Goal: Information Seeking & Learning: Learn about a topic

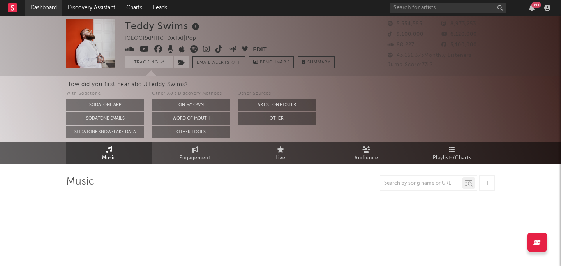
click at [42, 5] on link "Dashboard" at bounding box center [43, 8] width 37 height 16
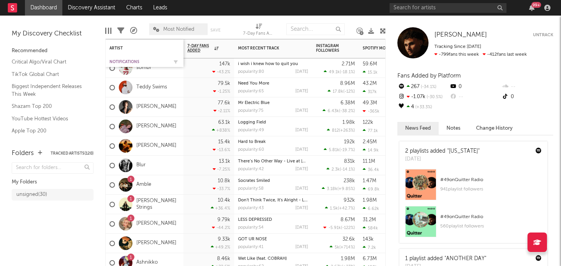
click at [133, 60] on div "Notifications" at bounding box center [139, 62] width 58 height 5
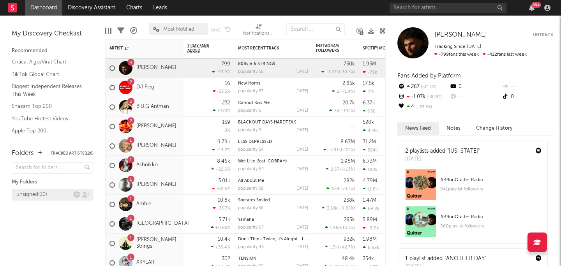
click at [40, 191] on div "unsigned ( 30 )" at bounding box center [31, 194] width 31 height 9
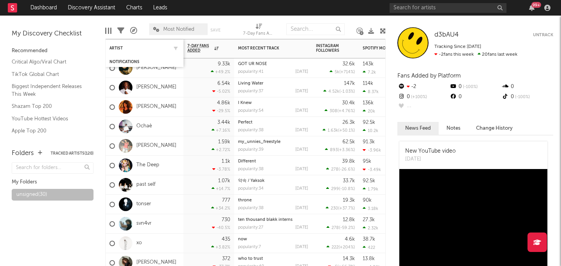
click at [117, 52] on div "Artist" at bounding box center [145, 48] width 70 height 15
click at [123, 58] on div "Notifications" at bounding box center [145, 62] width 70 height 8
click at [122, 64] on div "Notifications" at bounding box center [145, 62] width 70 height 8
click at [120, 62] on div "Notifications" at bounding box center [139, 62] width 58 height 5
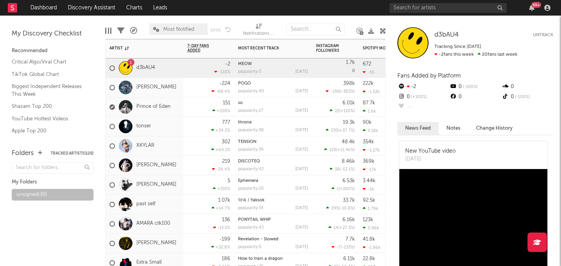
scroll to position [131, 0]
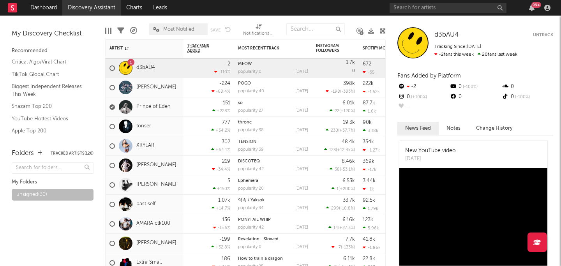
click at [91, 11] on link "Discovery Assistant" at bounding box center [91, 8] width 58 height 16
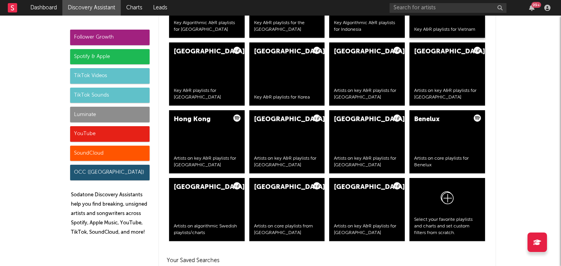
scroll to position [1521, 0]
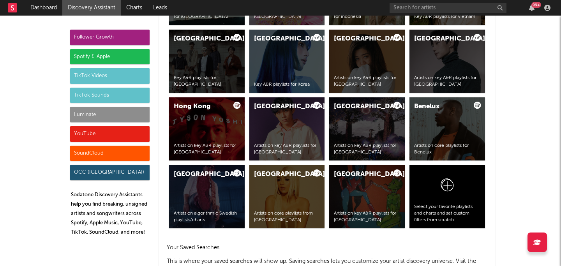
click at [128, 116] on div "Luminate" at bounding box center [109, 115] width 79 height 16
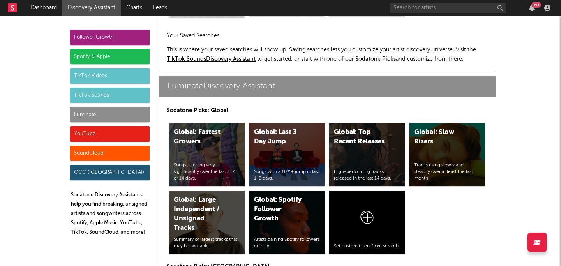
scroll to position [3384, 0]
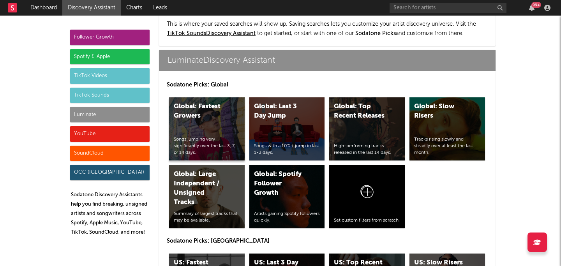
click at [216, 116] on div "Global: Fastest Growers Songs jumping very significantly over the last 3, 7, or…" at bounding box center [207, 128] width 76 height 63
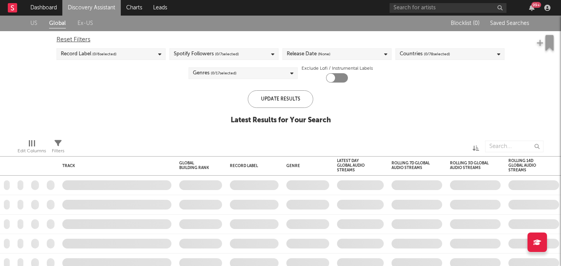
checkbox input "true"
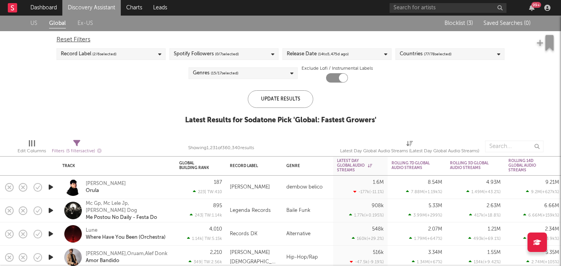
click at [360, 58] on div "Release Date ( 14 to 5,475 d ago)" at bounding box center [337, 54] width 109 height 12
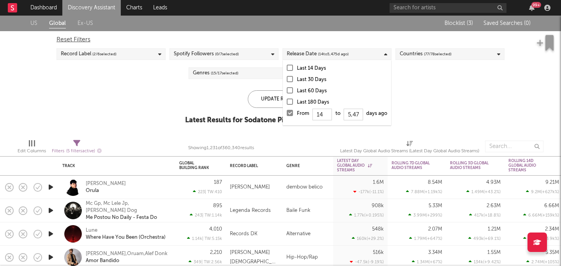
click at [291, 114] on div at bounding box center [290, 113] width 6 height 6
click at [287, 114] on input "From 14 to 5,475 days ago" at bounding box center [287, 115] width 0 height 12
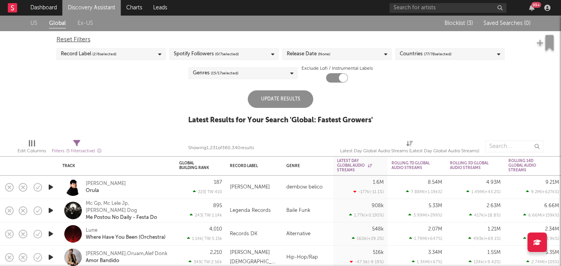
click at [454, 92] on div "US Global Ex-US Blocklist ( 3 ) Saved Searches ( 0 ) Reset Filters Record Label…" at bounding box center [280, 74] width 561 height 117
click at [261, 99] on div "Update Results" at bounding box center [280, 99] width 65 height 18
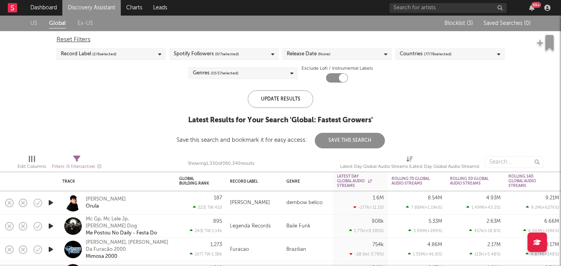
click at [196, 53] on div "Spotify Followers ( 0 / 7 selected)" at bounding box center [206, 53] width 65 height 9
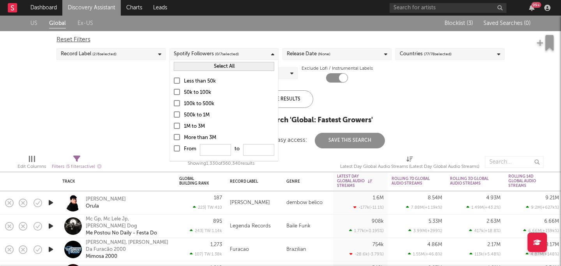
click at [176, 82] on div at bounding box center [177, 81] width 6 height 6
click at [174, 82] on input "Less than 50k" at bounding box center [174, 81] width 0 height 9
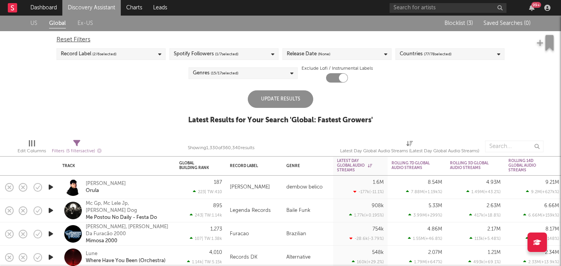
click at [336, 94] on div "Update Results Latest Results for Your Search ' Global: Fastest Growers '" at bounding box center [280, 111] width 185 height 42
click at [282, 98] on div "Update Results" at bounding box center [280, 99] width 65 height 18
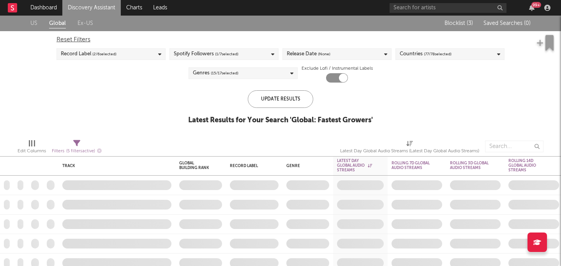
click at [244, 50] on div "Spotify Followers ( 1 / 7 selected)" at bounding box center [224, 54] width 109 height 12
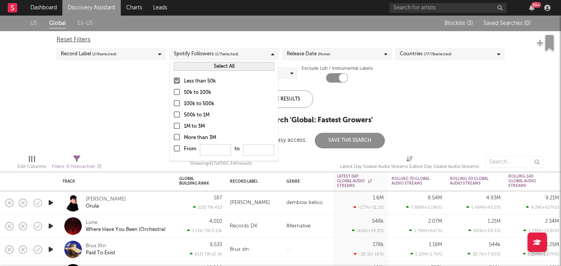
click at [178, 89] on div at bounding box center [177, 92] width 6 height 6
click at [174, 89] on input "50k to 100k" at bounding box center [174, 92] width 0 height 9
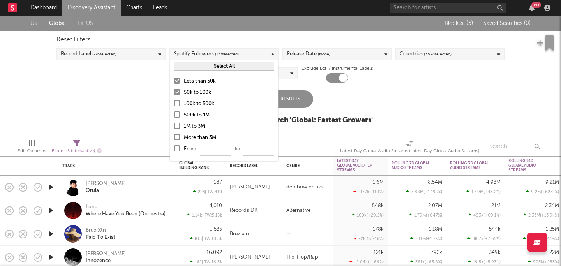
click at [367, 101] on div "Update Results Latest Results for Your Search ' Global: Fastest Growers '" at bounding box center [280, 111] width 185 height 42
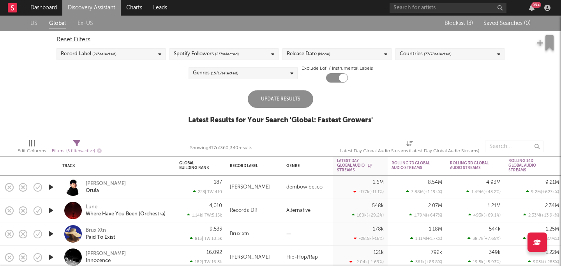
click at [286, 104] on div "Update Results" at bounding box center [280, 99] width 65 height 18
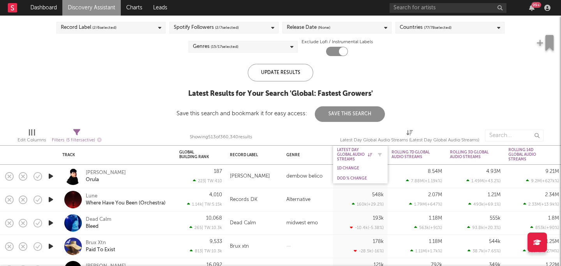
click at [355, 148] on div "Latest Day Global Audio Streams" at bounding box center [354, 155] width 35 height 14
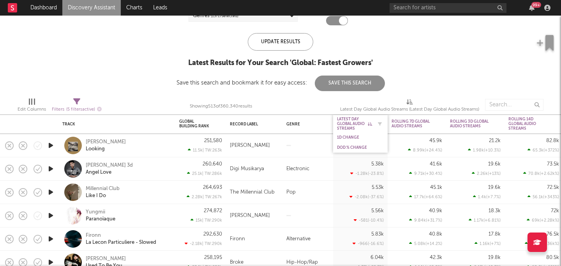
click at [355, 121] on div "Latest Day Global Audio Streams" at bounding box center [354, 124] width 35 height 14
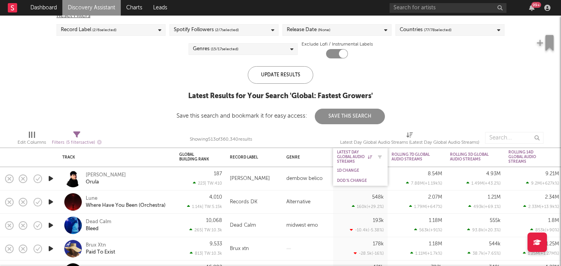
click at [352, 162] on div "Latest Day Global Audio Streams" at bounding box center [354, 157] width 35 height 14
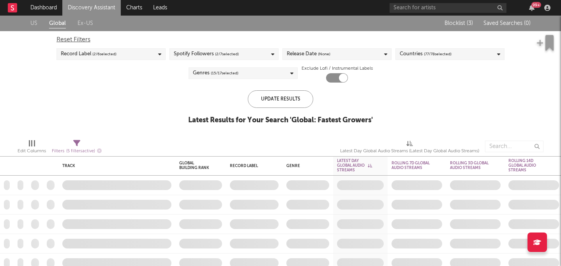
click at [420, 114] on div "US Global Ex-US Blocklist ( 3 ) Saved Searches ( 0 ) Reset Filters Record Label…" at bounding box center [280, 74] width 561 height 117
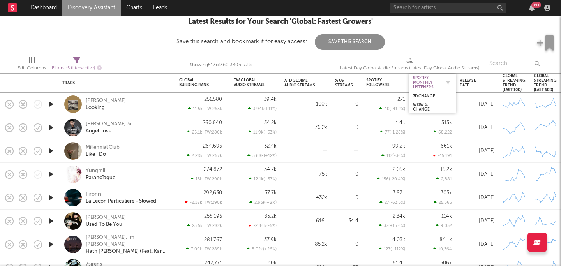
click at [436, 81] on div "Spotify Monthly Listeners" at bounding box center [426, 83] width 27 height 14
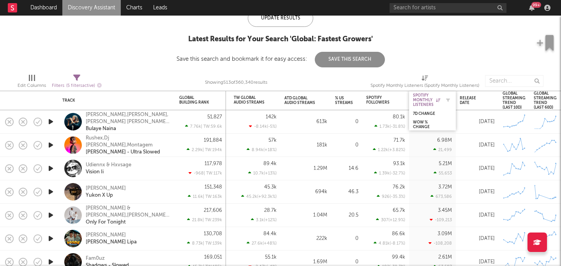
click at [427, 96] on div "Spotify Monthly Listeners" at bounding box center [426, 100] width 27 height 14
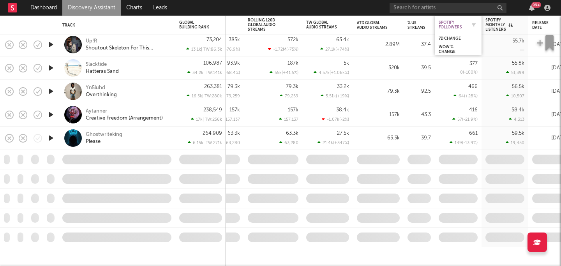
click at [452, 20] on div "Spotify Followers" at bounding box center [452, 24] width 27 height 9
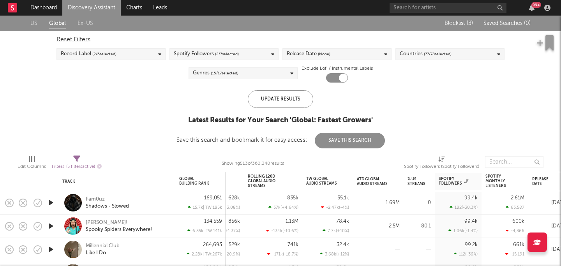
click at [486, 97] on div "US Global Ex-US Blocklist ( 3 ) Saved Searches ( 0 ) Reset Filters Record Label…" at bounding box center [280, 82] width 561 height 133
click at [491, 179] on div "Spotify Monthly Listeners" at bounding box center [499, 181] width 27 height 14
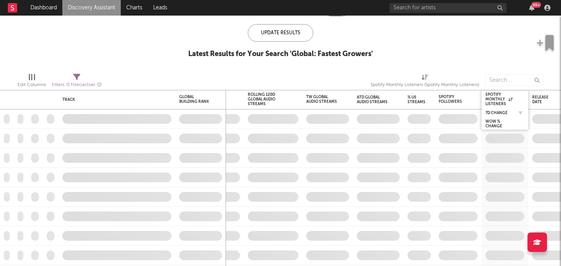
click at [505, 110] on div "7D Change" at bounding box center [505, 113] width 39 height 8
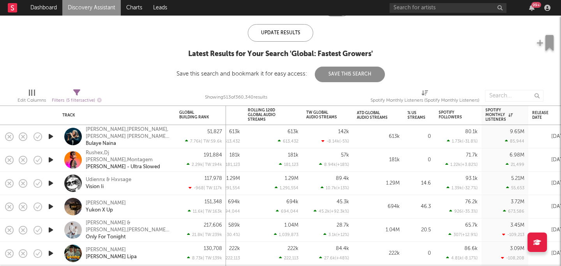
click at [505, 55] on div "US Global Ex-US Blocklist ( 3 ) Saved Searches ( 0 ) Reset Filters Record Label…" at bounding box center [280, 15] width 561 height 133
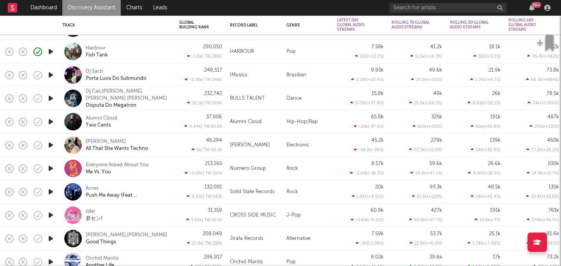
click at [51, 144] on icon "button" at bounding box center [51, 145] width 8 height 10
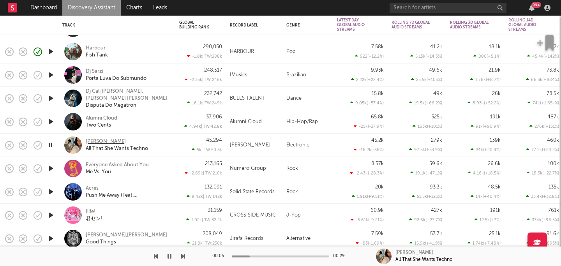
click at [92, 140] on div "Don Alvera" at bounding box center [106, 141] width 40 height 7
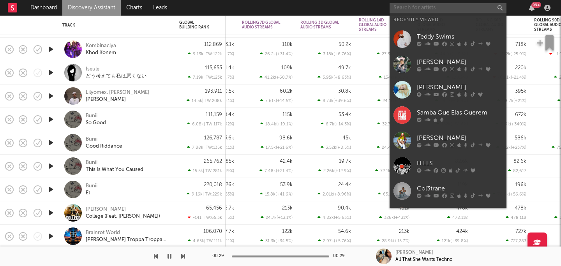
click at [418, 5] on input "text" at bounding box center [448, 8] width 117 height 10
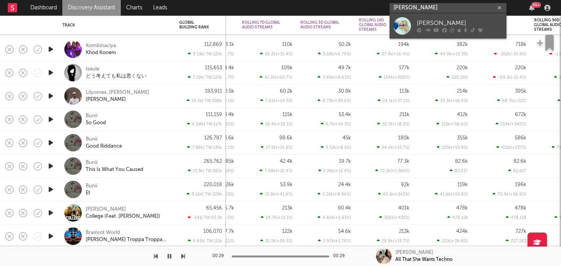
type input "sam quealy"
click at [441, 23] on div "Sam Quealy" at bounding box center [460, 23] width 86 height 9
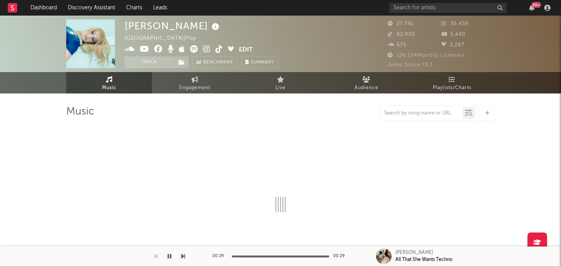
select select "6m"
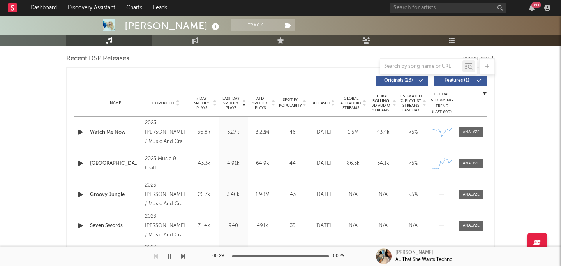
scroll to position [274, 0]
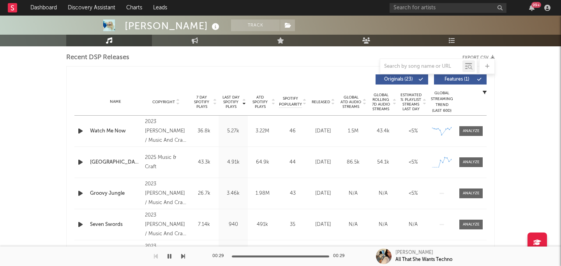
click at [353, 99] on span "Global ATD Audio Streams" at bounding box center [350, 102] width 21 height 14
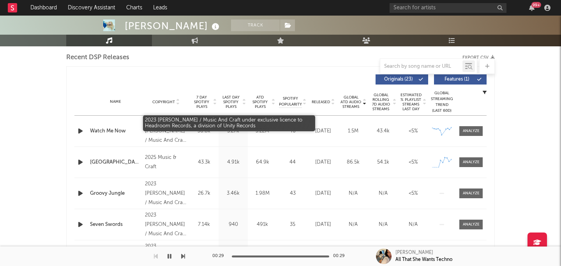
click at [164, 131] on div "2023 Sam Quealy / Music And Craft under exclusive licence to Headroom Records, …" at bounding box center [166, 131] width 42 height 28
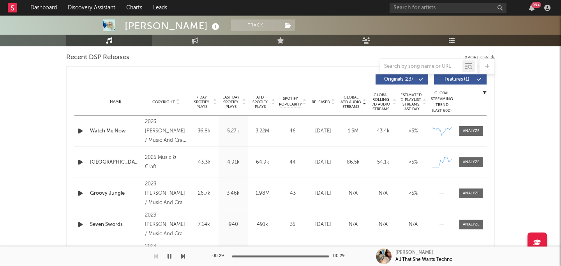
click at [158, 159] on div "2025 Music & Craft" at bounding box center [166, 162] width 42 height 19
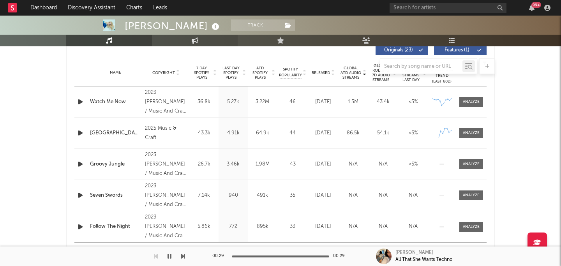
click at [193, 42] on icon at bounding box center [195, 40] width 7 height 6
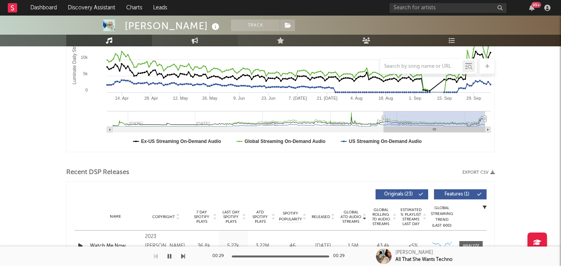
select select "1w"
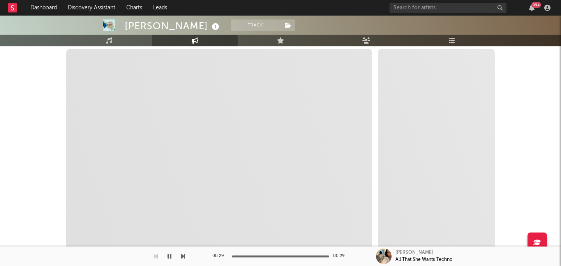
scroll to position [103, 0]
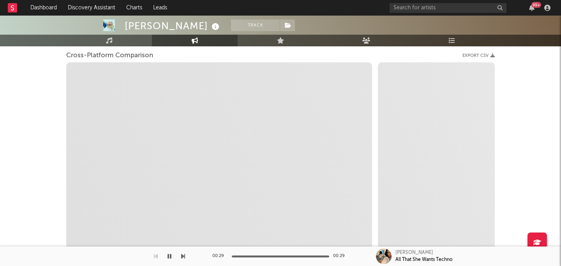
select select "1m"
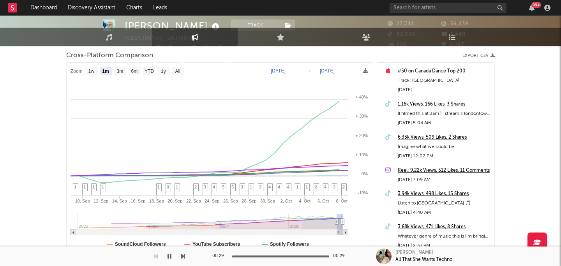
scroll to position [0, 0]
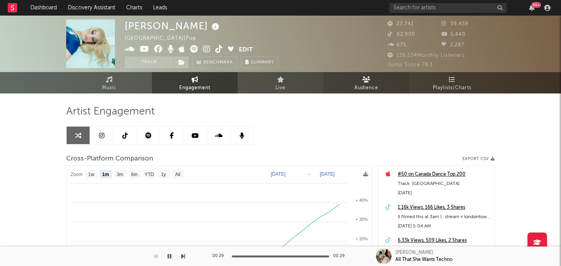
click at [368, 83] on link "Audience" at bounding box center [366, 82] width 86 height 21
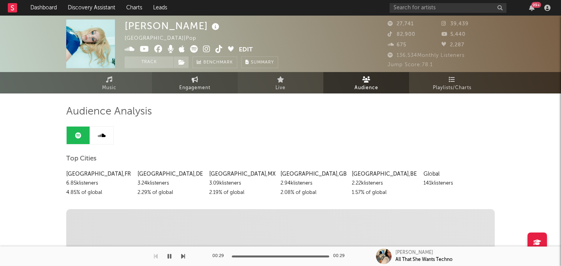
click at [201, 87] on span "Engagement" at bounding box center [194, 87] width 31 height 9
select select "1w"
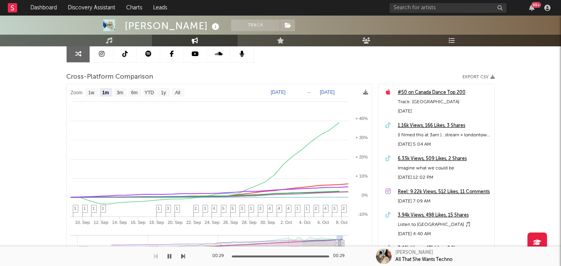
scroll to position [81, 0]
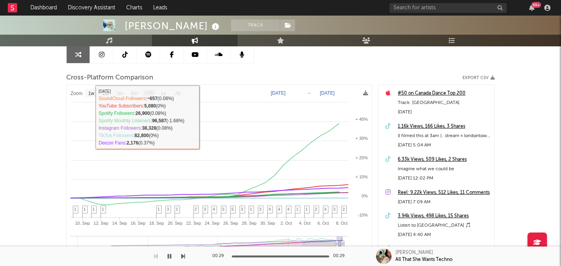
click at [150, 93] on text "YTD" at bounding box center [149, 93] width 9 height 5
select select "YTD"
type input "2025-01-01"
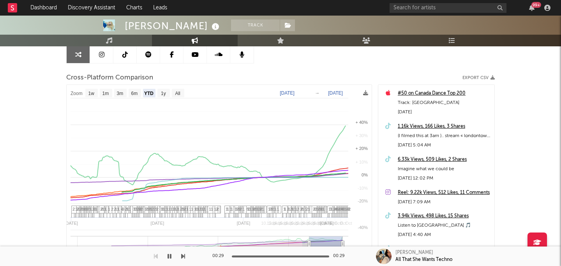
select select "1w"
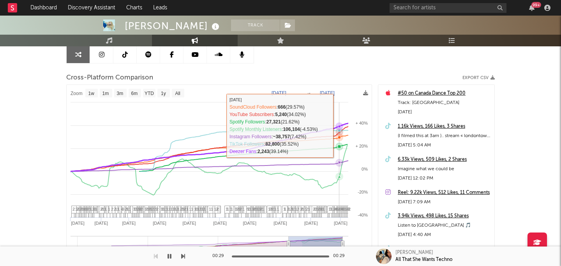
click at [339, 125] on icon at bounding box center [339, 126] width 3 height 3
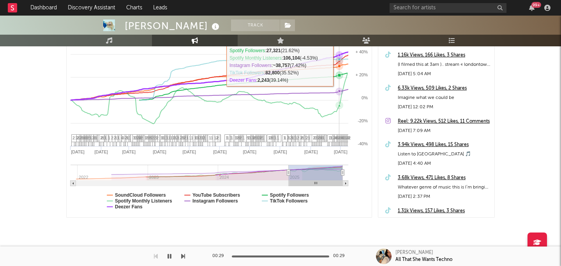
scroll to position [159, 0]
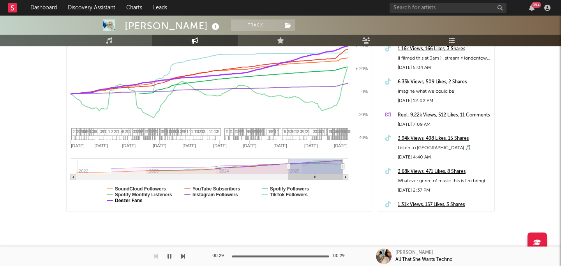
click at [139, 200] on text "Deezer Fans" at bounding box center [129, 200] width 28 height 5
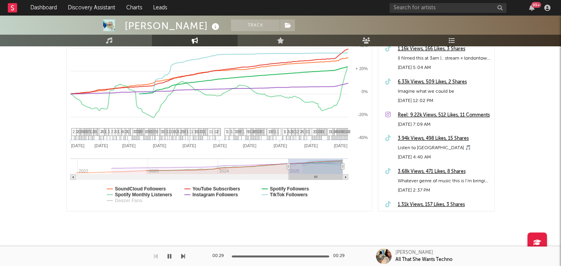
select select "1w"
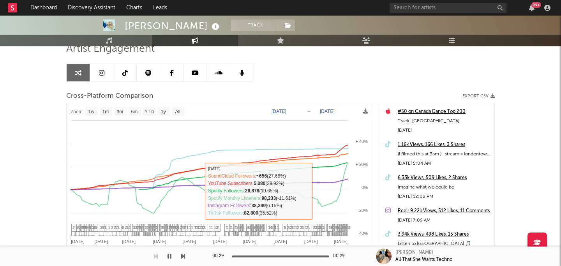
scroll to position [0, 0]
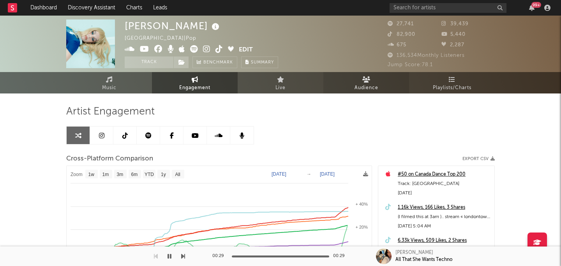
click at [367, 81] on icon at bounding box center [366, 79] width 8 height 6
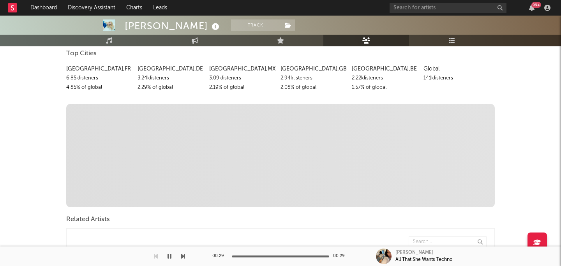
scroll to position [210, 0]
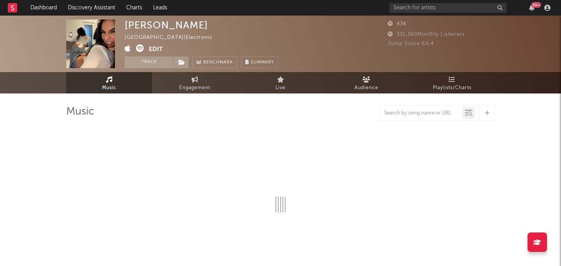
select select "1w"
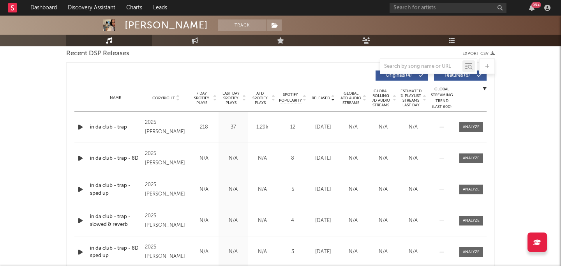
scroll to position [278, 0]
click at [314, 95] on span "Released" at bounding box center [321, 97] width 18 height 5
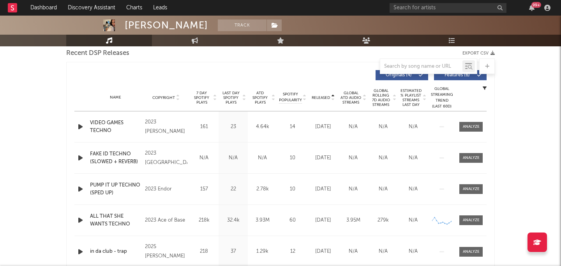
click at [315, 95] on span "Released" at bounding box center [321, 97] width 18 height 5
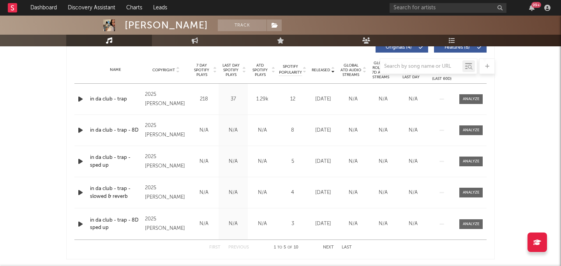
scroll to position [305, 0]
click at [324, 70] on div at bounding box center [280, 66] width 429 height 16
click at [322, 72] on div at bounding box center [280, 66] width 429 height 16
click at [321, 69] on div at bounding box center [280, 66] width 429 height 16
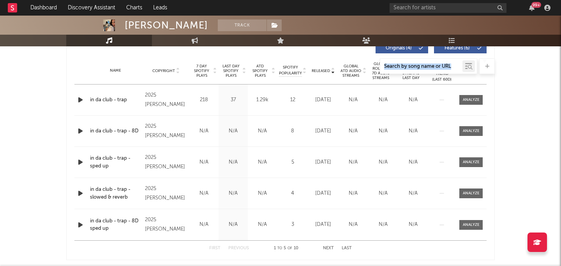
click at [321, 69] on div at bounding box center [280, 66] width 429 height 16
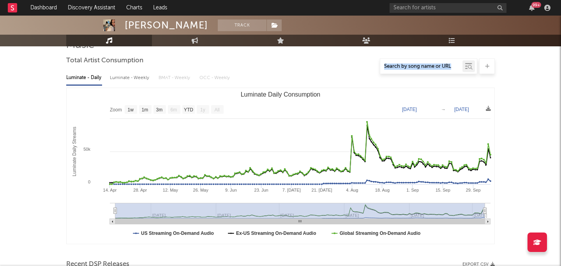
scroll to position [0, 0]
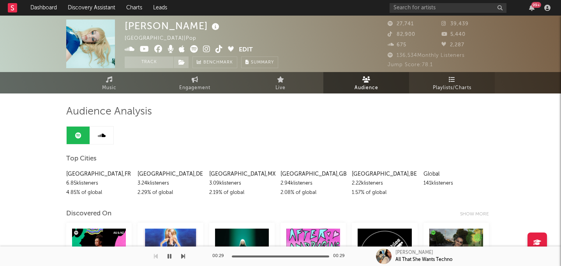
click at [448, 80] on link "Playlists/Charts" at bounding box center [452, 82] width 86 height 21
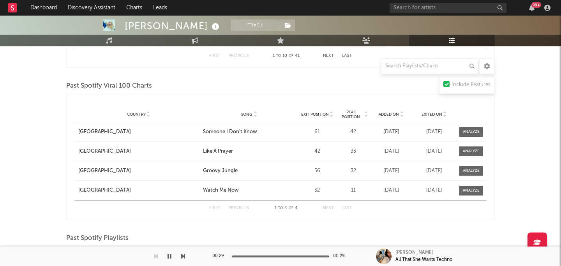
scroll to position [291, 0]
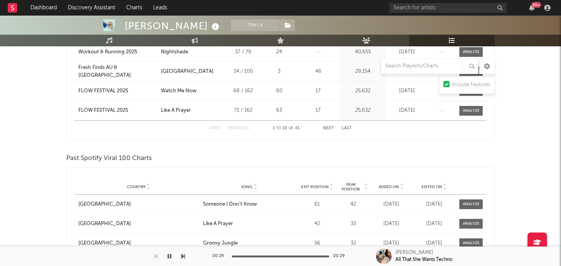
click at [325, 130] on button "Next" at bounding box center [328, 128] width 11 height 4
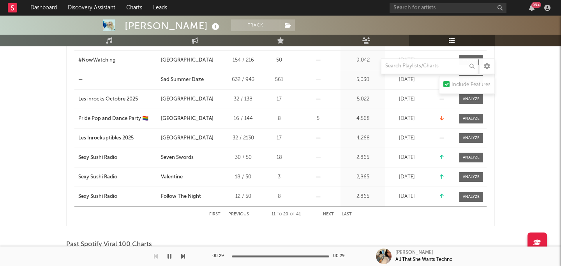
scroll to position [206, 0]
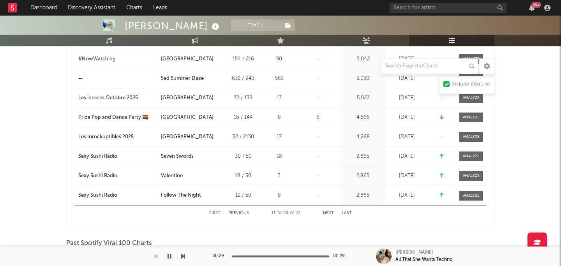
click at [330, 212] on button "Next" at bounding box center [328, 213] width 11 height 4
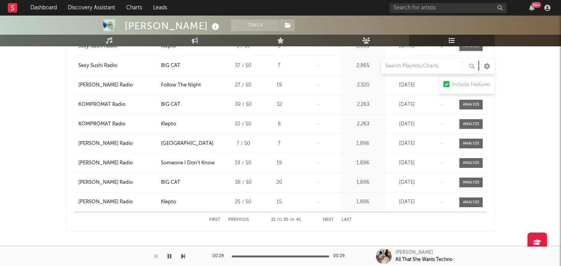
scroll to position [204, 0]
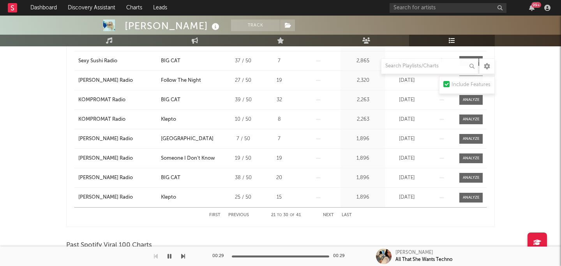
click at [329, 214] on button "Next" at bounding box center [328, 215] width 11 height 4
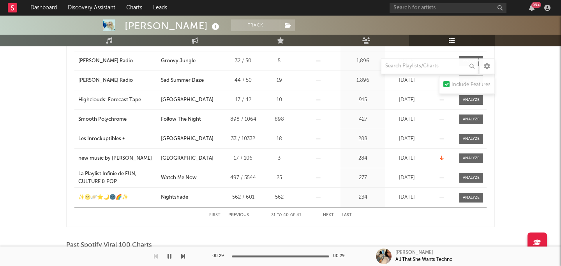
click at [329, 214] on button "Next" at bounding box center [328, 215] width 11 height 4
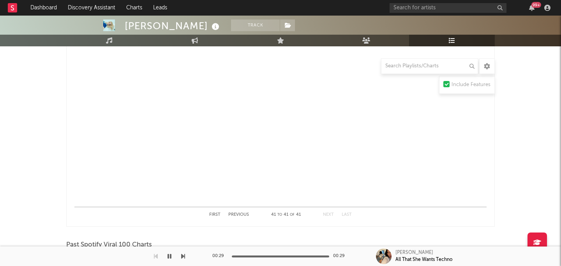
scroll to position [207, 0]
click at [239, 210] on button "Previous" at bounding box center [238, 212] width 21 height 4
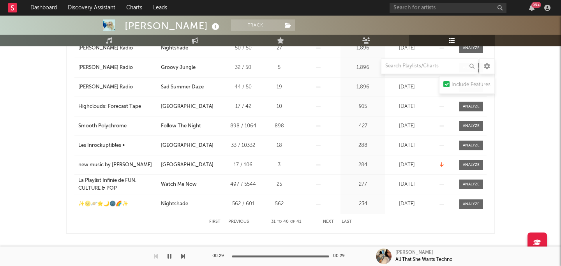
scroll to position [193, 0]
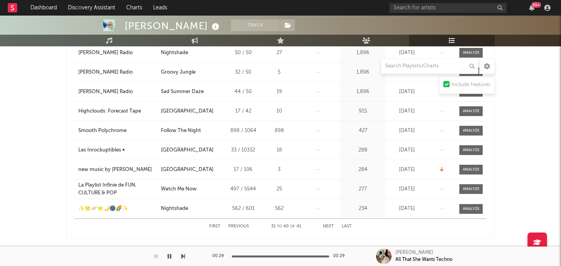
click at [240, 226] on button "Previous" at bounding box center [238, 226] width 21 height 4
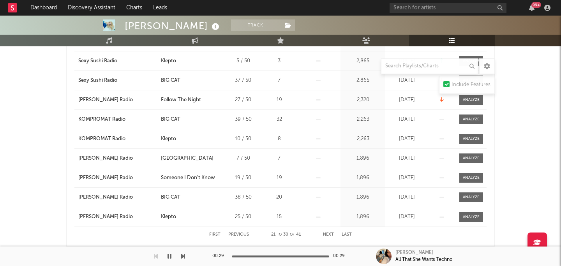
scroll to position [186, 0]
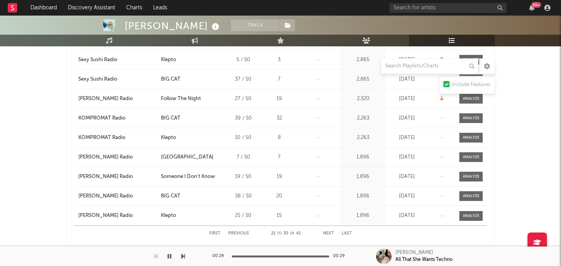
click at [244, 233] on button "Previous" at bounding box center [238, 233] width 21 height 4
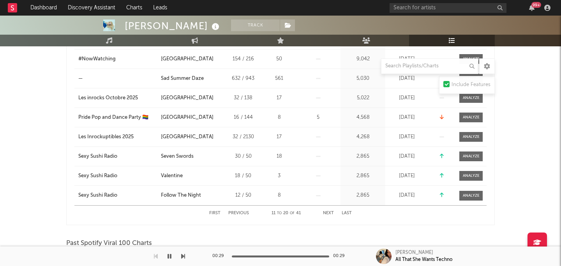
scroll to position [210, 0]
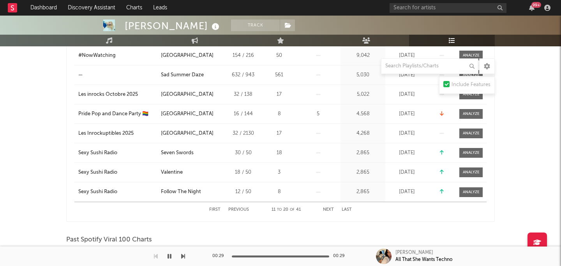
click at [243, 210] on button "Previous" at bounding box center [238, 210] width 21 height 4
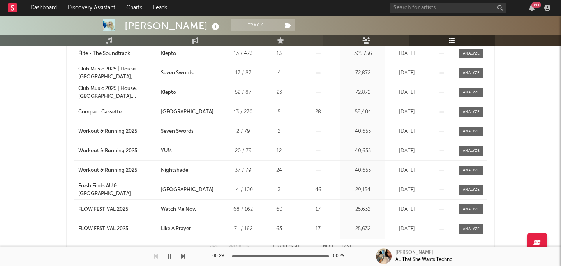
scroll to position [644, 0]
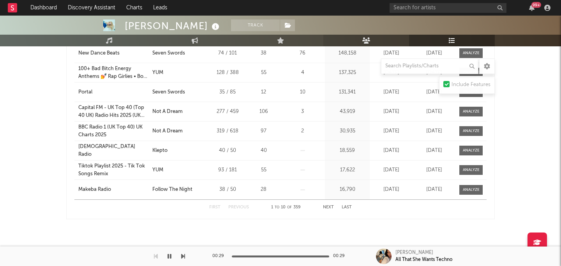
click at [369, 41] on icon at bounding box center [366, 40] width 8 height 6
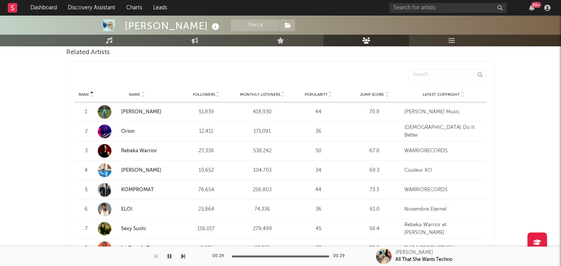
scroll to position [272, 0]
click at [321, 96] on span "Popularity" at bounding box center [316, 95] width 23 height 5
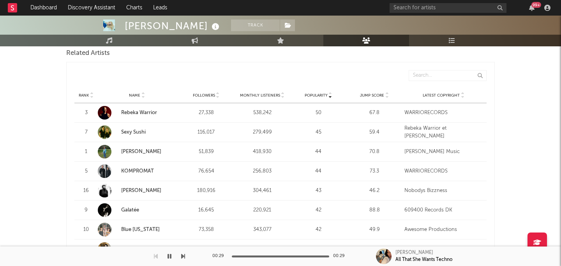
click at [152, 110] on link "Rebeka Warrior" at bounding box center [139, 112] width 36 height 5
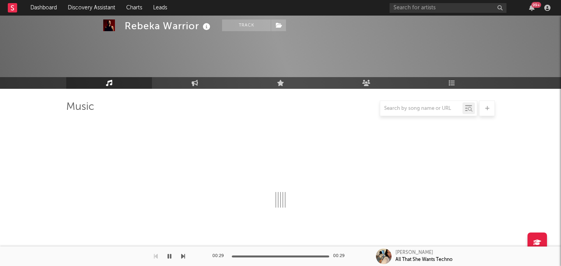
scroll to position [272, 0]
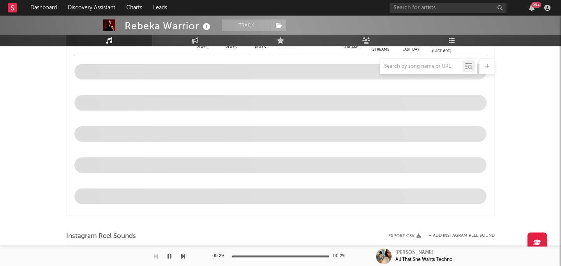
select select "1w"
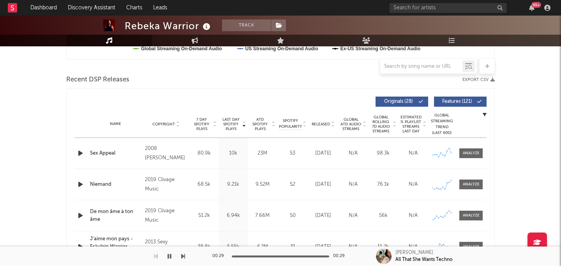
scroll to position [251, 0]
click at [320, 125] on span "Released" at bounding box center [321, 125] width 18 height 5
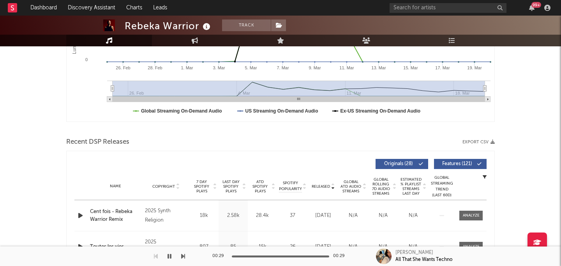
scroll to position [0, 0]
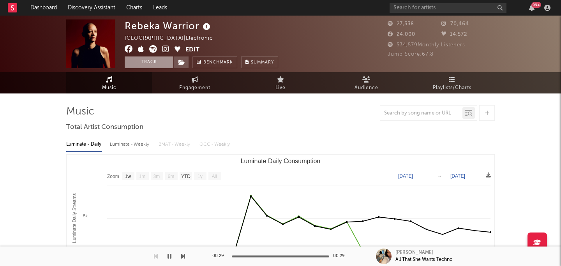
click at [148, 63] on button "Track" at bounding box center [149, 63] width 49 height 12
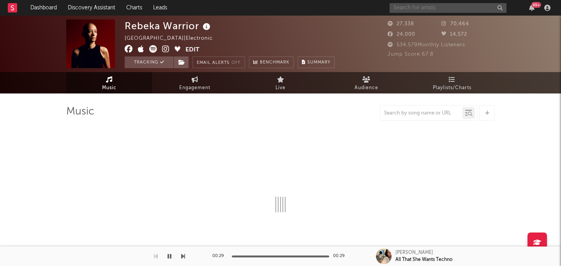
click at [431, 3] on input "text" at bounding box center [448, 8] width 117 height 10
select select "1w"
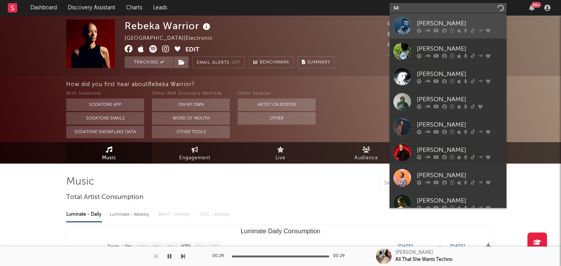
type input "s"
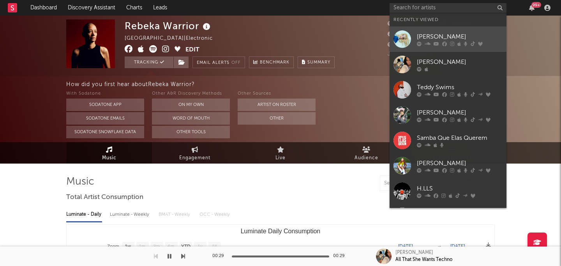
click at [417, 46] on link "Sam Quealy" at bounding box center [448, 38] width 117 height 25
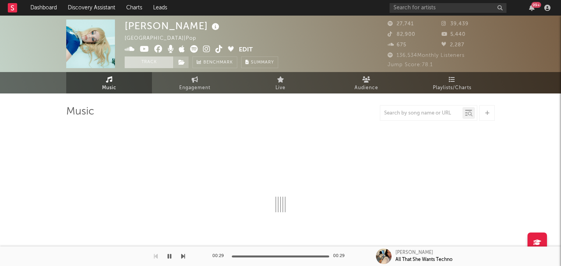
select select "6m"
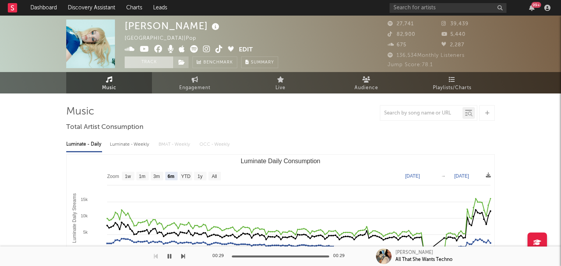
click at [158, 63] on button "Track" at bounding box center [149, 63] width 49 height 12
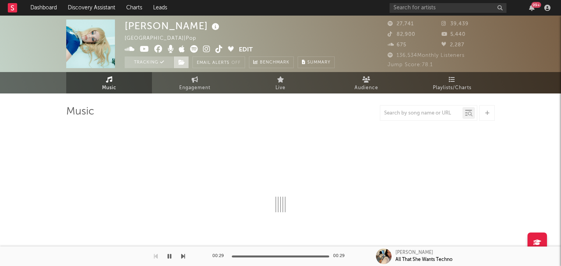
click at [178, 61] on span at bounding box center [181, 63] width 16 height 12
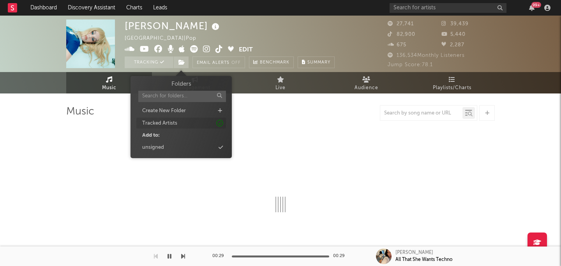
select select "6m"
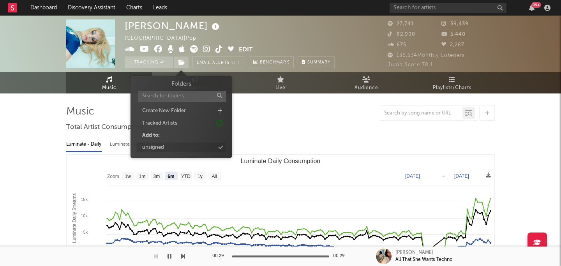
click at [150, 148] on div "unsigned" at bounding box center [153, 148] width 22 height 8
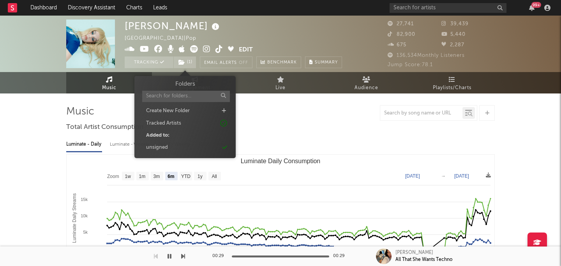
click at [315, 120] on div at bounding box center [280, 113] width 429 height 16
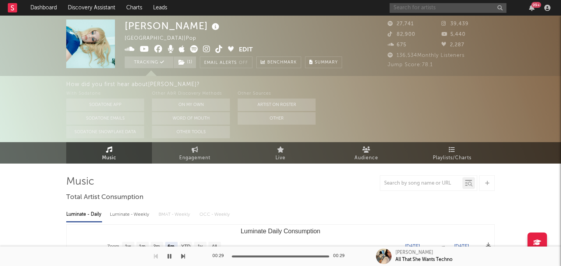
click at [450, 7] on input "text" at bounding box center [448, 8] width 117 height 10
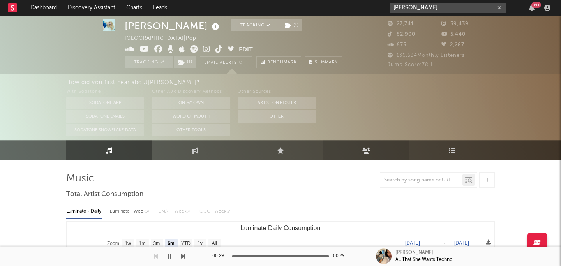
type input "rebekah"
click at [363, 152] on icon at bounding box center [366, 150] width 8 height 7
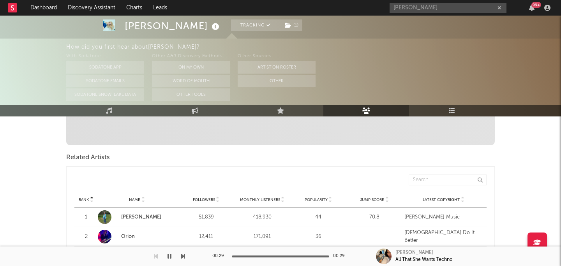
scroll to position [258, 0]
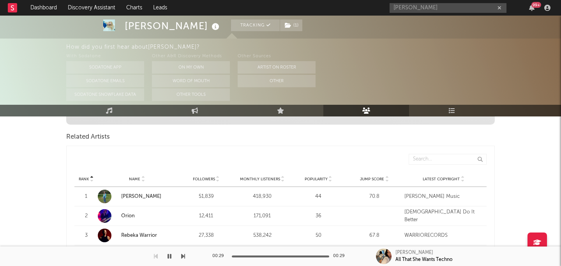
click at [309, 180] on span "Popularity" at bounding box center [316, 179] width 23 height 5
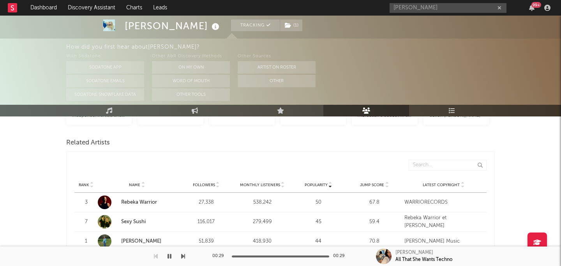
click at [141, 199] on strong "Rebeka Warrior" at bounding box center [148, 203] width 55 height 8
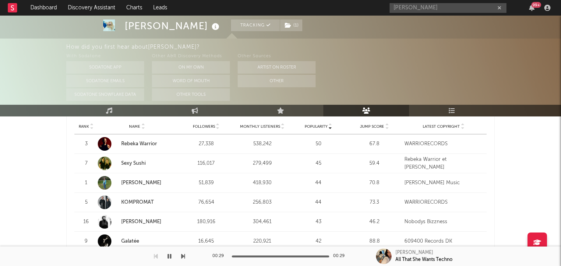
scroll to position [320, 0]
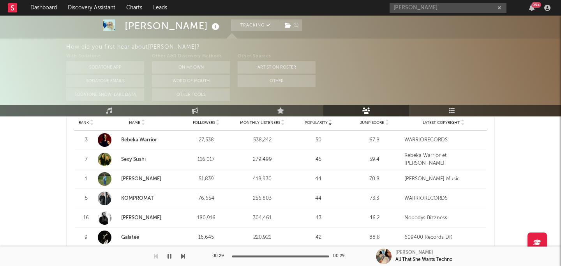
click at [125, 180] on link "Otha" at bounding box center [141, 179] width 40 height 5
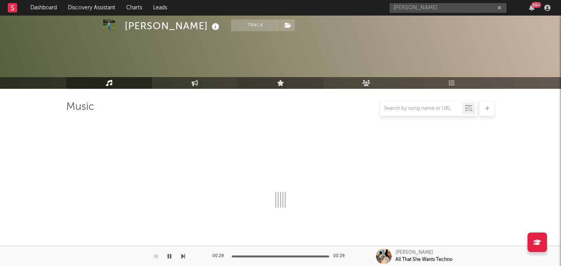
scroll to position [250, 0]
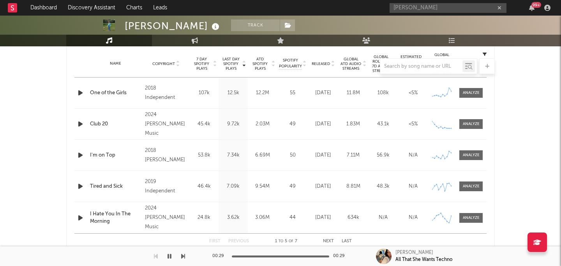
select select "6m"
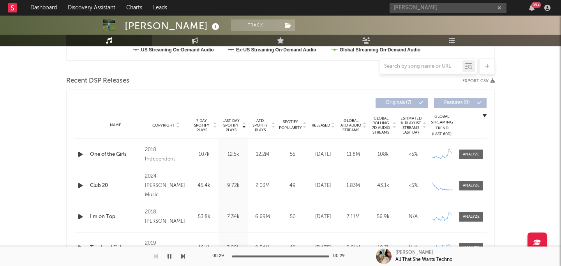
select select "6m"
click at [325, 122] on div "Name Copyright Label Album Names Composer Names 7 Day Spotify Plays Last Day Sp…" at bounding box center [280, 125] width 412 height 27
click at [318, 124] on span "Released" at bounding box center [321, 125] width 18 height 5
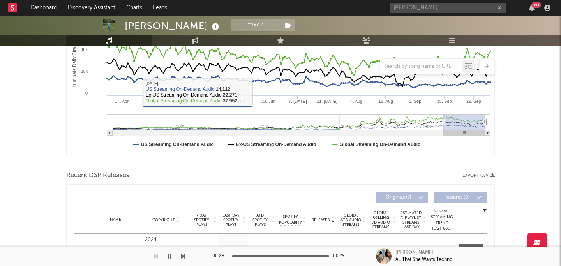
scroll to position [0, 0]
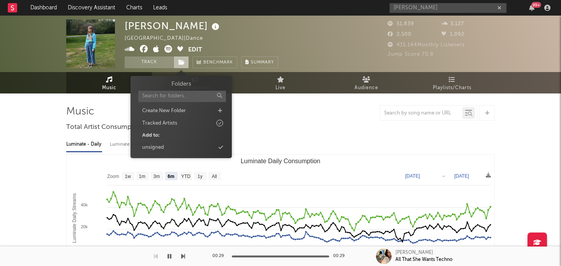
click at [182, 66] on span at bounding box center [181, 63] width 16 height 12
click at [165, 146] on div "unsigned" at bounding box center [181, 148] width 90 height 10
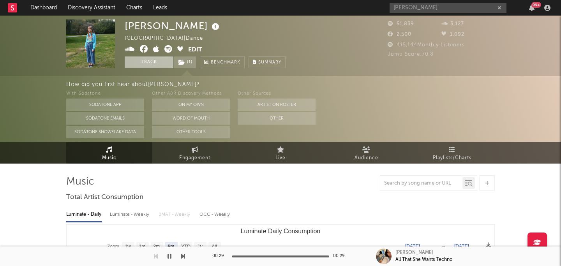
click at [145, 65] on button "Track" at bounding box center [149, 63] width 49 height 12
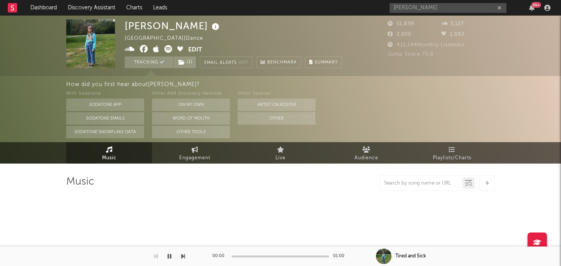
select select "6m"
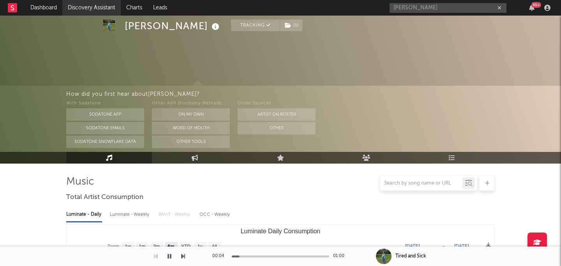
scroll to position [75, 0]
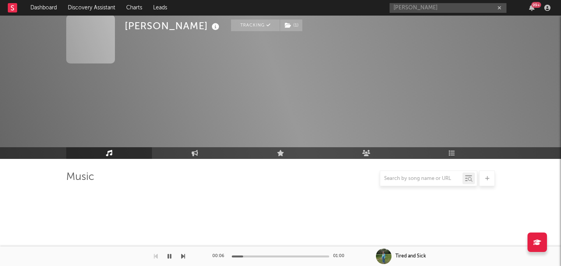
scroll to position [75, 0]
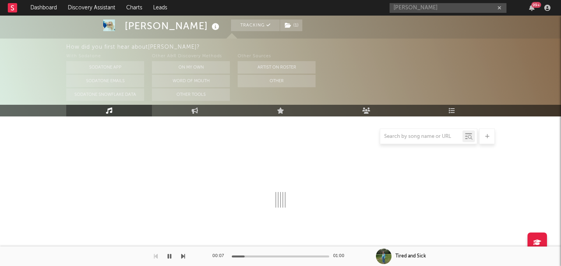
select select "6m"
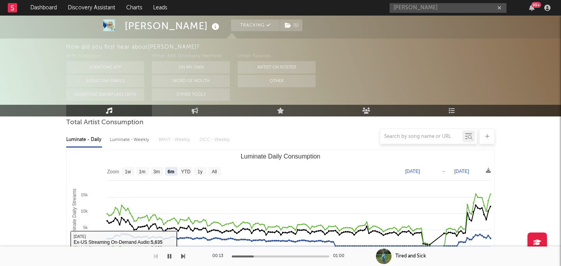
click at [170, 255] on icon "button" at bounding box center [170, 256] width 4 height 6
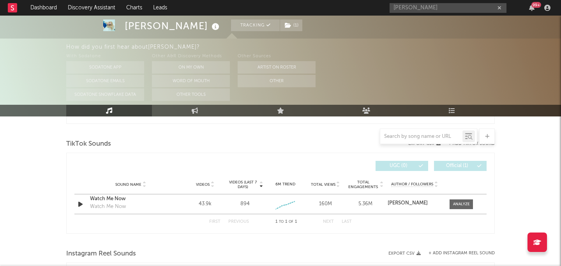
scroll to position [530, 0]
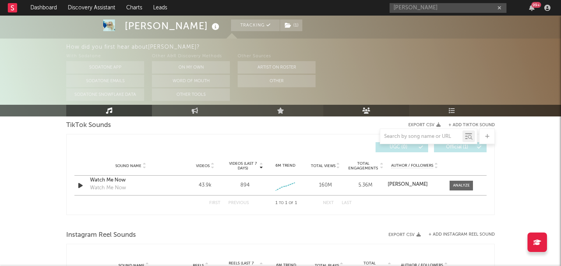
click at [367, 111] on icon at bounding box center [366, 111] width 8 height 6
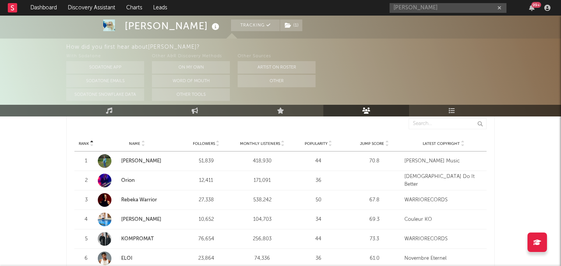
scroll to position [293, 0]
click at [318, 147] on div "Popularity" at bounding box center [318, 144] width 52 height 6
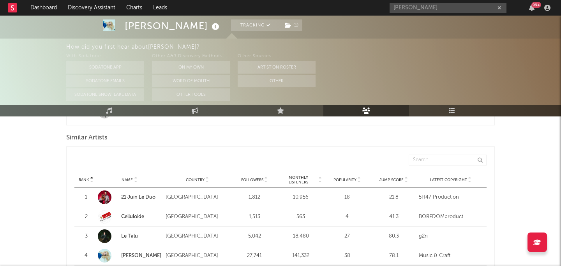
scroll to position [719, 0]
click at [299, 182] on span "Monthly Listeners" at bounding box center [299, 180] width 38 height 9
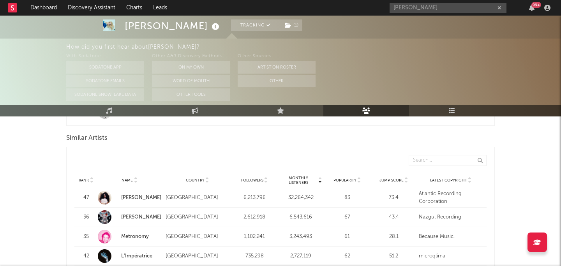
click at [299, 182] on span "Monthly Listeners" at bounding box center [299, 180] width 38 height 9
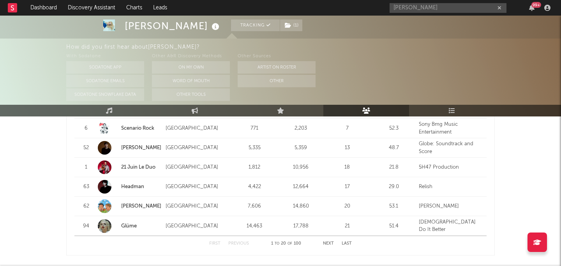
scroll to position [1076, 0]
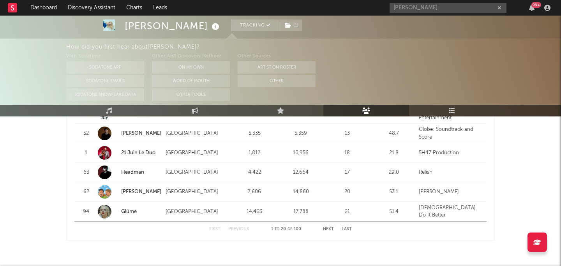
click at [323, 227] on button "Next" at bounding box center [328, 229] width 11 height 4
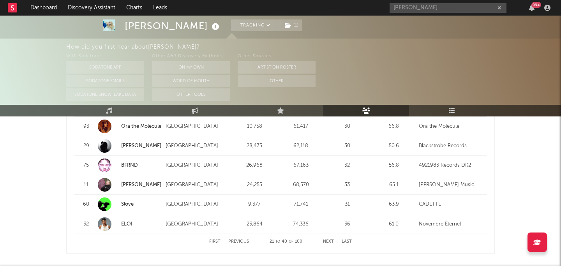
scroll to position [1064, 0]
click at [329, 241] on button "Next" at bounding box center [328, 241] width 11 height 4
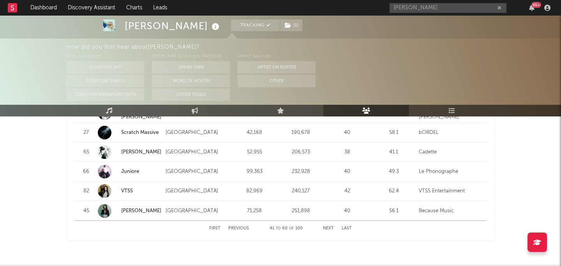
scroll to position [1105, 0]
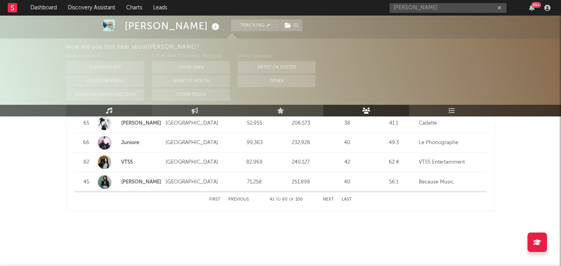
click at [112, 113] on link "Music" at bounding box center [109, 111] width 86 height 12
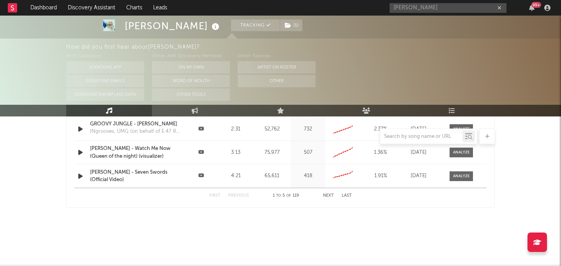
select select "6m"
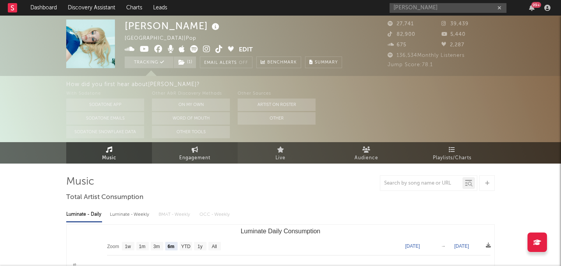
click at [208, 150] on link "Engagement" at bounding box center [195, 152] width 86 height 21
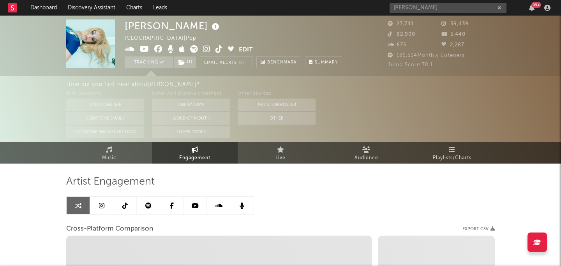
select select "1w"
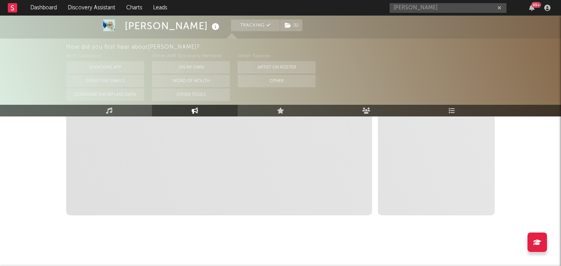
scroll to position [229, 0]
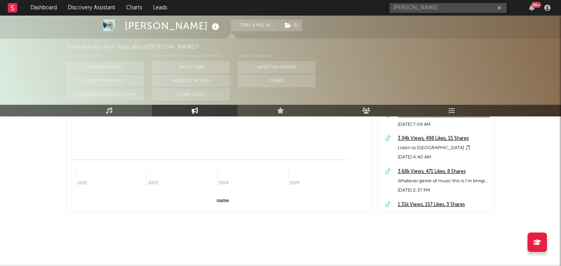
select select "1m"
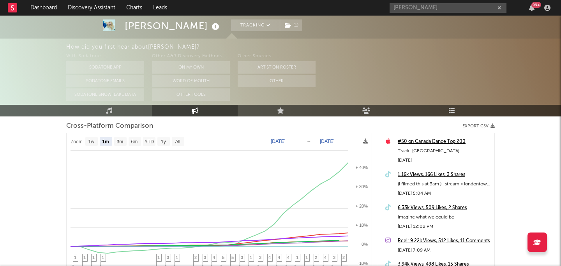
scroll to position [0, 0]
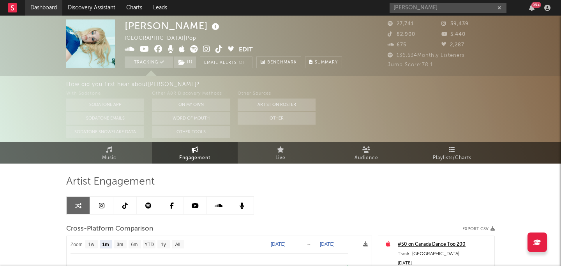
click at [37, 9] on link "Dashboard" at bounding box center [43, 8] width 37 height 16
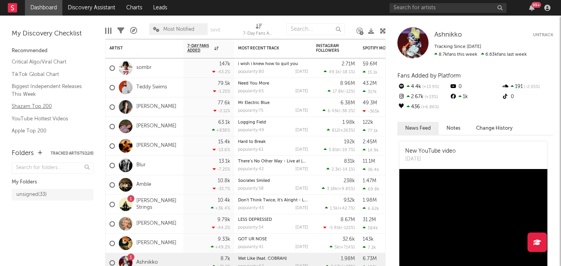
click at [38, 108] on link "Shazam Top 200" at bounding box center [49, 106] width 74 height 9
click at [533, 12] on div "99 +" at bounding box center [472, 8] width 164 height 16
click at [533, 9] on icon "button" at bounding box center [531, 8] width 5 height 6
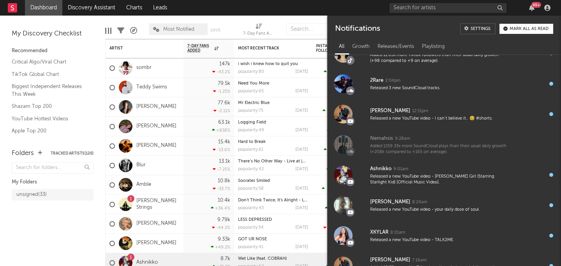
scroll to position [548, 0]
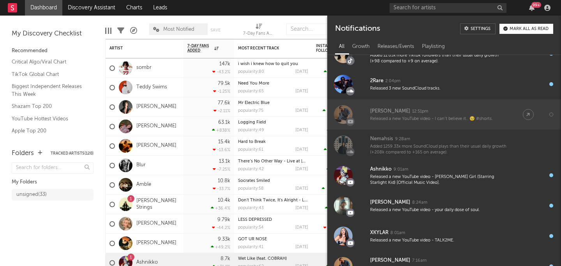
click at [461, 117] on div "Released a new YouTube video - I can’t believe it.. 🥹 #shorts." at bounding box center [438, 119] width 137 height 6
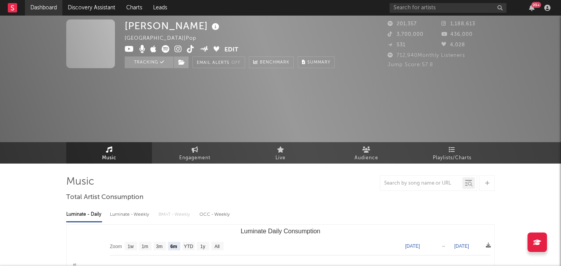
click at [41, 9] on link "Dashboard" at bounding box center [43, 8] width 37 height 16
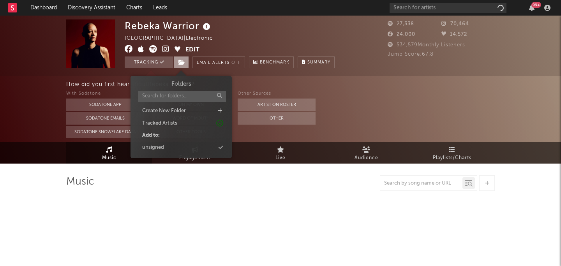
click at [183, 61] on icon at bounding box center [181, 62] width 7 height 5
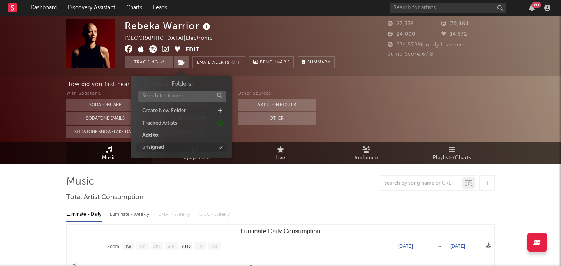
click at [175, 144] on div "unsigned" at bounding box center [181, 148] width 90 height 10
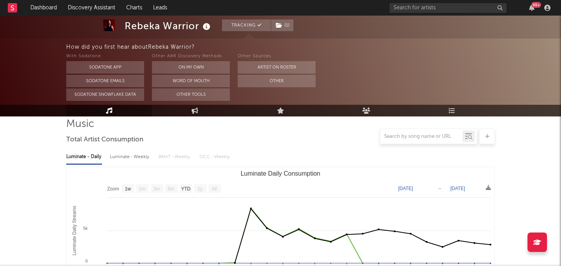
scroll to position [7, 0]
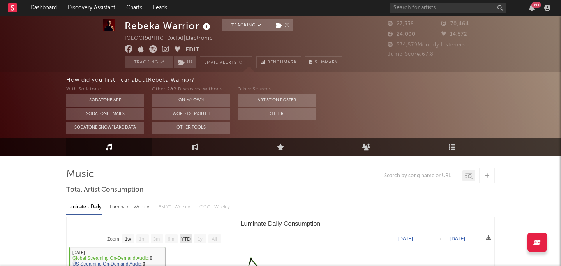
click at [188, 237] on text "YTD" at bounding box center [185, 239] width 9 height 5
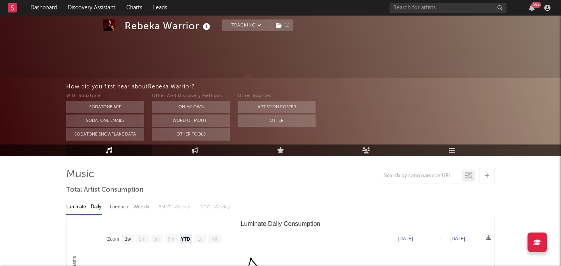
scroll to position [117, 0]
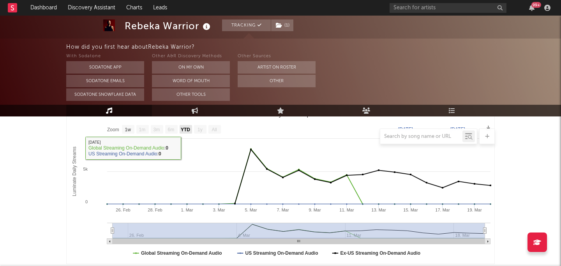
click at [185, 127] on text "YTD" at bounding box center [185, 129] width 9 height 5
select select "YTD"
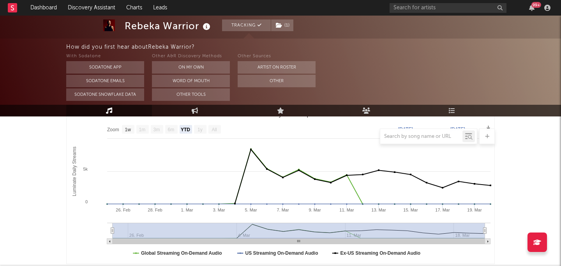
click at [185, 131] on div at bounding box center [280, 137] width 429 height 16
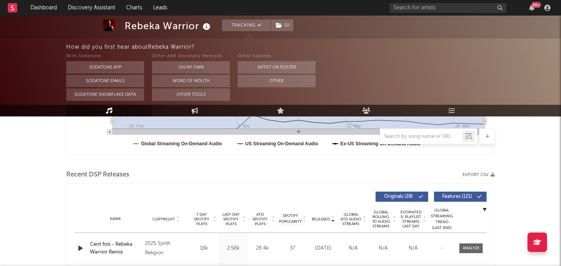
scroll to position [153, 0]
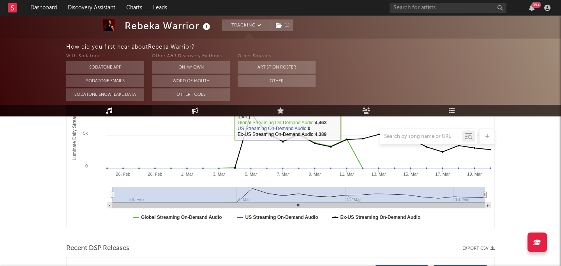
click at [208, 110] on link "Engagement" at bounding box center [195, 111] width 86 height 12
select select "1w"
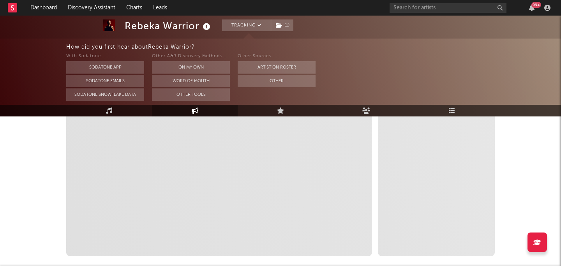
scroll to position [183, 0]
select select "1m"
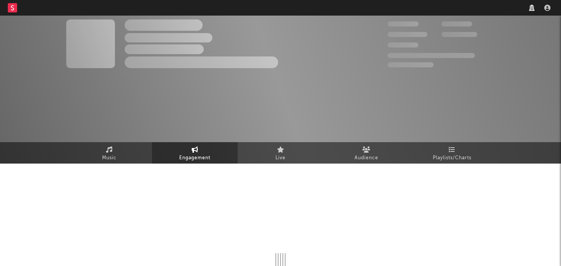
select select "1w"
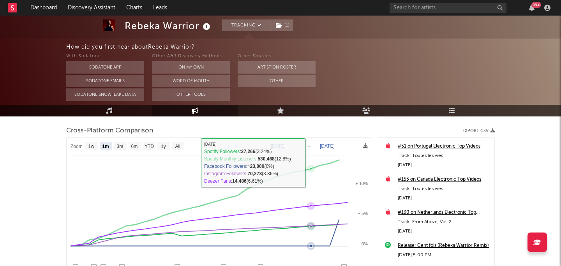
scroll to position [105, 0]
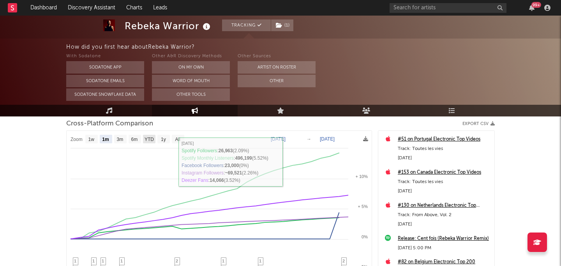
click at [150, 142] on rect at bounding box center [149, 139] width 12 height 9
select select "YTD"
type input "[DATE]"
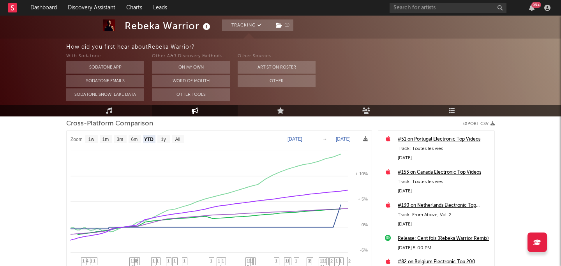
select select "1w"
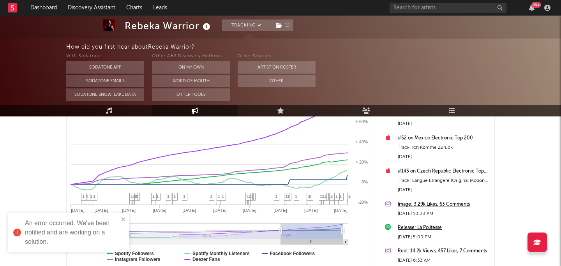
scroll to position [174, 0]
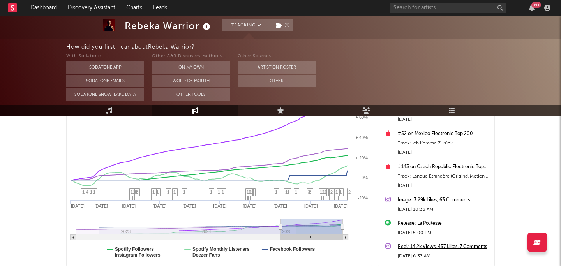
click at [15, 6] on rect at bounding box center [12, 7] width 9 height 9
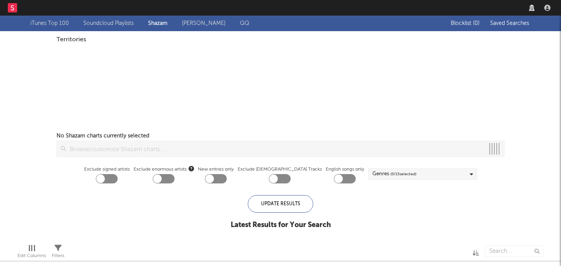
checkbox input "true"
